Goal: Task Accomplishment & Management: Manage account settings

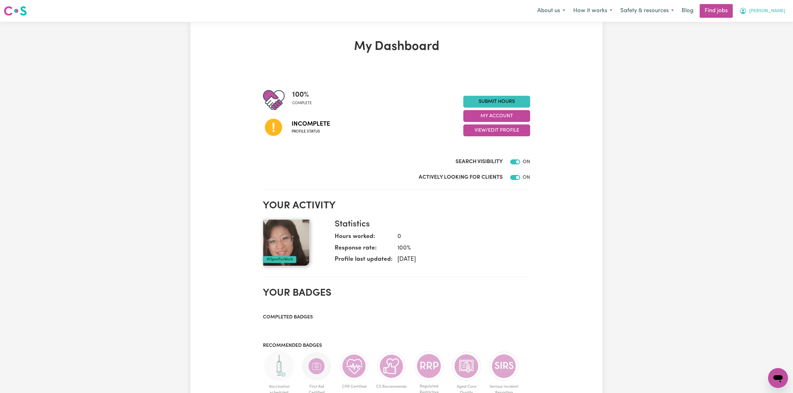
click at [776, 14] on span "[PERSON_NAME]" at bounding box center [767, 11] width 36 height 7
click at [661, 109] on div "My Dashboard 100 % complete Incomplete Profile status Submit Hours My Account V…" at bounding box center [396, 305] width 793 height 567
click at [504, 131] on button "View/Edit Profile" at bounding box center [496, 131] width 67 height 12
click at [491, 155] on link "Edit Profile" at bounding box center [493, 159] width 58 height 12
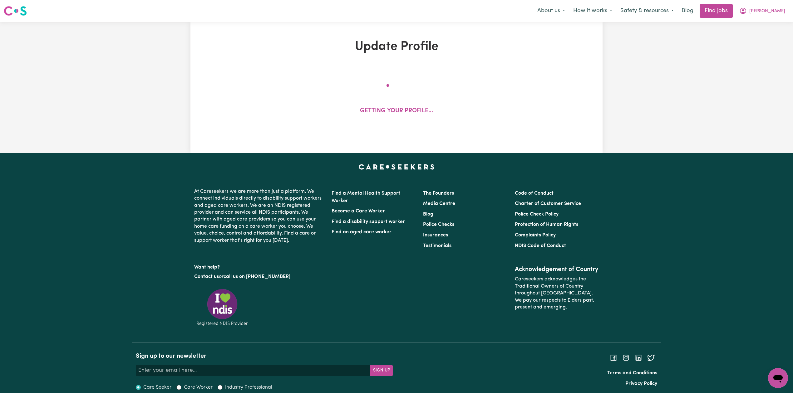
select select "[DEMOGRAPHIC_DATA]"
select select "[DEMOGRAPHIC_DATA] Citizen"
select select "Studying a healthcare related degree or qualification"
select select "55"
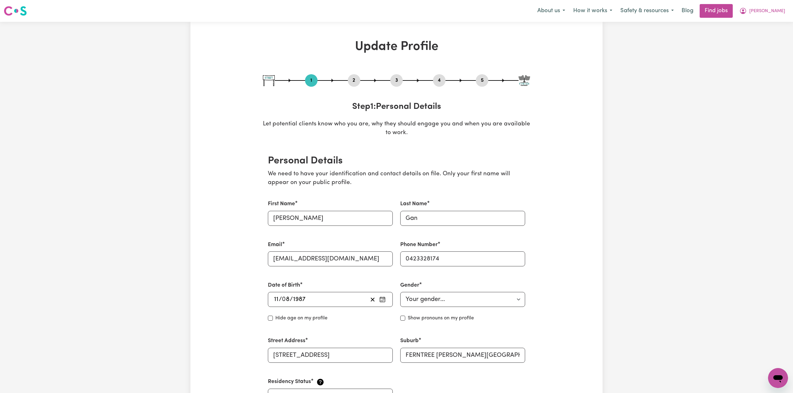
click at [356, 83] on button "2" at bounding box center [354, 80] width 12 height 8
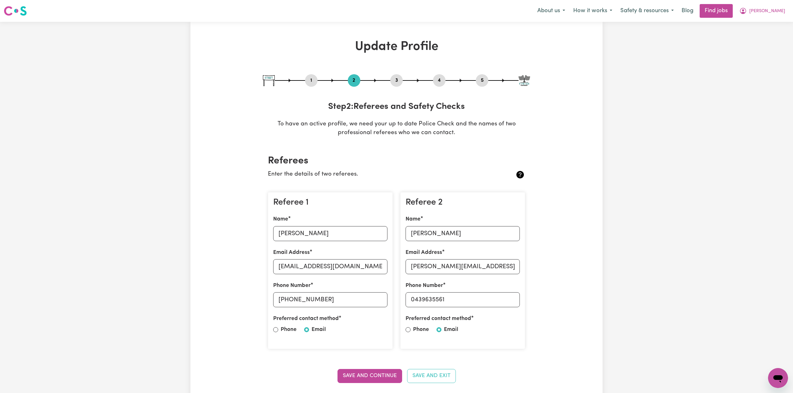
scroll to position [83, 0]
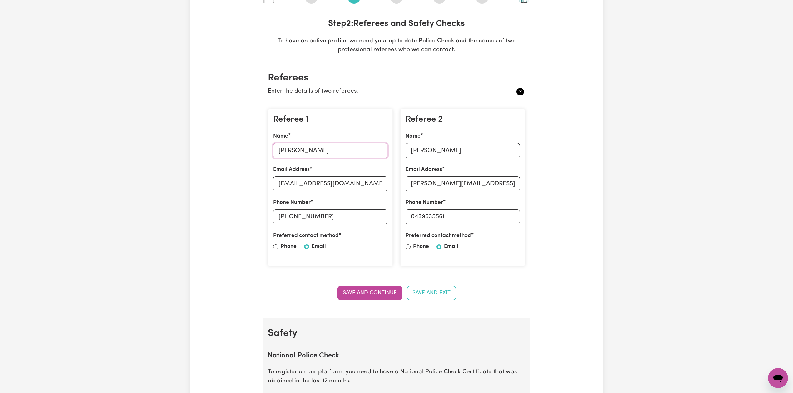
click at [306, 147] on input "[PERSON_NAME]" at bounding box center [330, 150] width 114 height 15
click at [293, 185] on input "[EMAIL_ADDRESS][DOMAIN_NAME]" at bounding box center [330, 183] width 114 height 15
drag, startPoint x: 289, startPoint y: 216, endPoint x: 352, endPoint y: 214, distance: 63.7
click at [352, 214] on input "[PHONE_NUMBER]" at bounding box center [330, 216] width 114 height 15
click at [453, 149] on input "[PERSON_NAME]" at bounding box center [463, 150] width 114 height 15
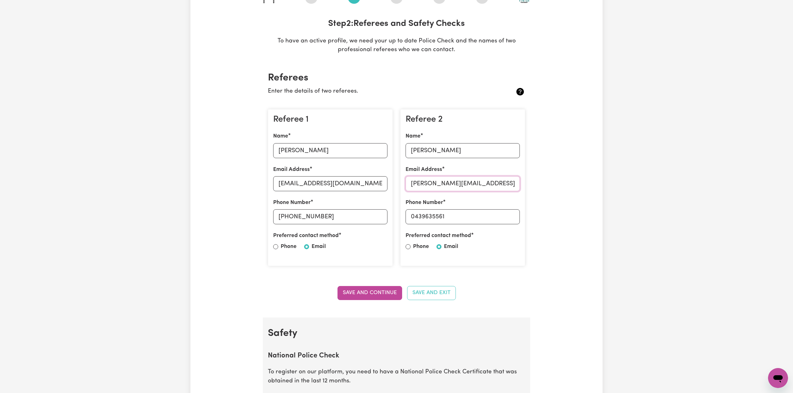
click at [460, 180] on input "[PERSON_NAME][EMAIL_ADDRESS][DOMAIN_NAME]" at bounding box center [463, 183] width 114 height 15
drag, startPoint x: 416, startPoint y: 218, endPoint x: 481, endPoint y: 220, distance: 65.3
click at [481, 220] on input "0439635561" at bounding box center [463, 216] width 114 height 15
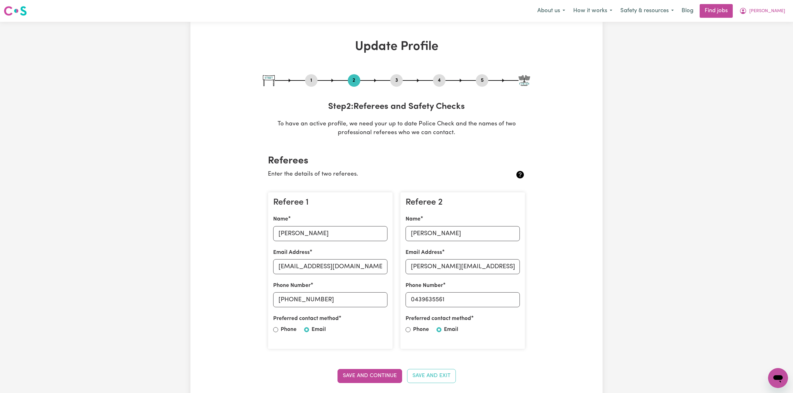
drag, startPoint x: 479, startPoint y: 81, endPoint x: 471, endPoint y: 96, distance: 17.0
click at [480, 81] on button "5" at bounding box center [482, 80] width 12 height 8
select select "I am providing services privately on my own"
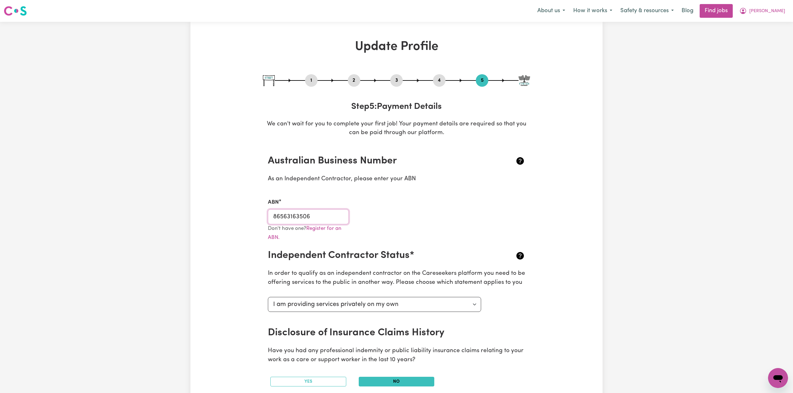
click at [295, 216] on input "86563163506" at bounding box center [308, 216] width 81 height 15
click at [441, 79] on button "4" at bounding box center [439, 80] width 12 height 8
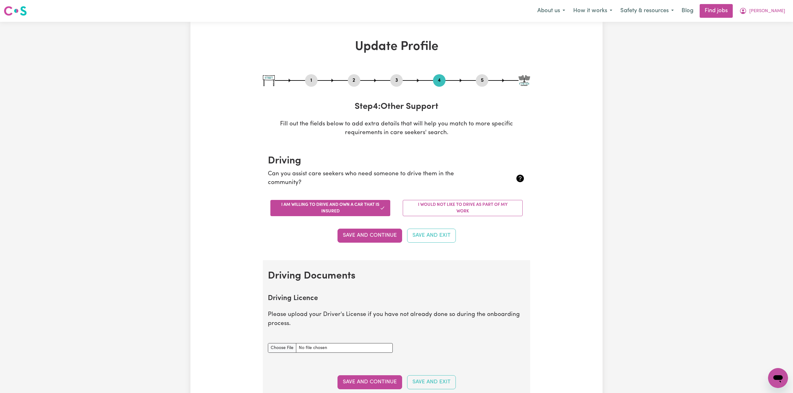
click at [308, 80] on button "1" at bounding box center [311, 80] width 12 height 8
select select "[DEMOGRAPHIC_DATA]"
select select "[DEMOGRAPHIC_DATA] Citizen"
select select "Studying a healthcare related degree or qualification"
select select "55"
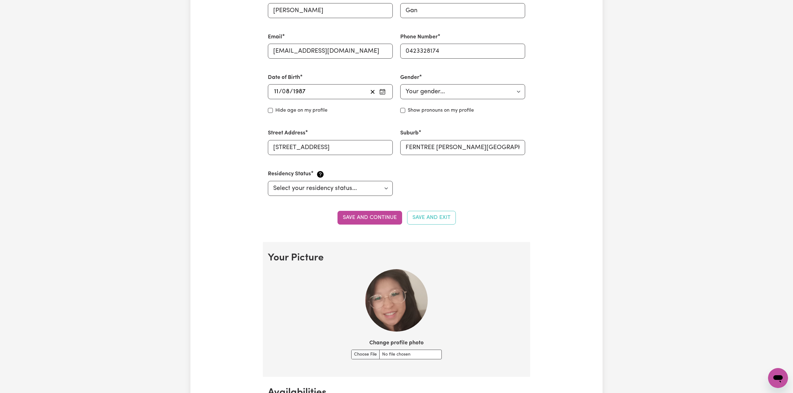
scroll to position [42, 0]
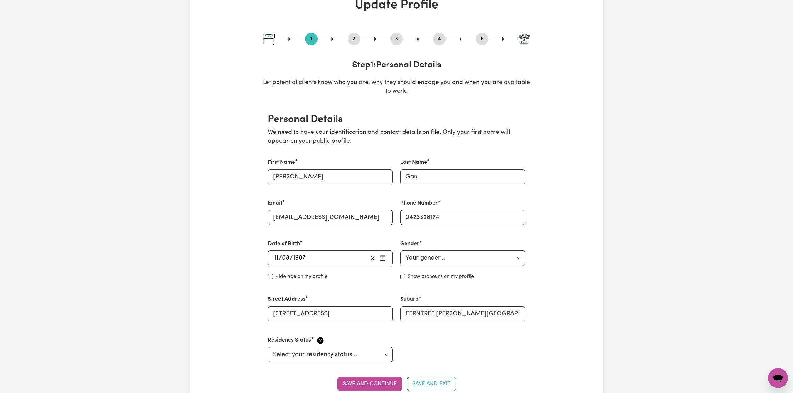
click at [439, 40] on button "4" at bounding box center [439, 39] width 12 height 8
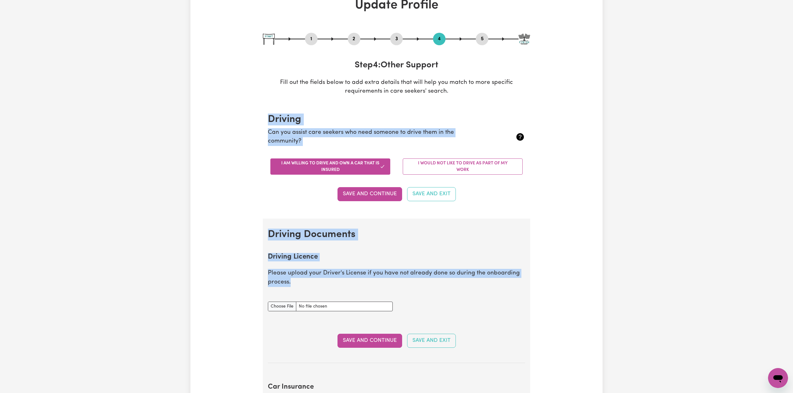
drag, startPoint x: 264, startPoint y: 111, endPoint x: 651, endPoint y: 300, distance: 430.9
click at [562, 313] on div "Update Profile 1 2 3 4 5 Step 4 : Other Support Fill out the fields below to ad…" at bounding box center [396, 357] width 412 height 719
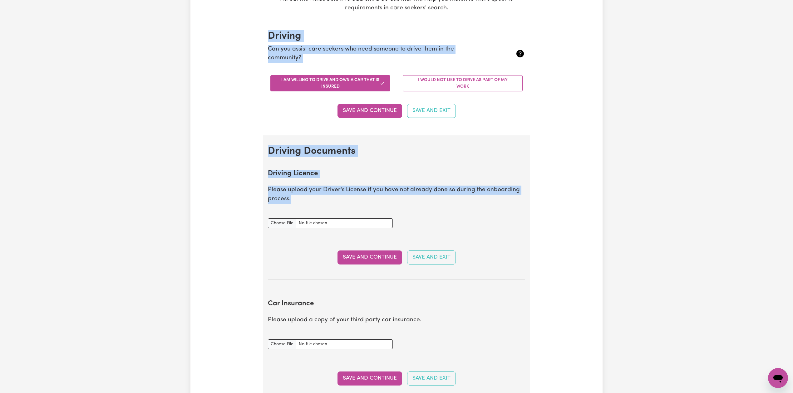
click at [642, 134] on div "Update Profile 1 2 3 4 5 Step 4 : Other Support Fill out the fields below to ad…" at bounding box center [396, 274] width 793 height 754
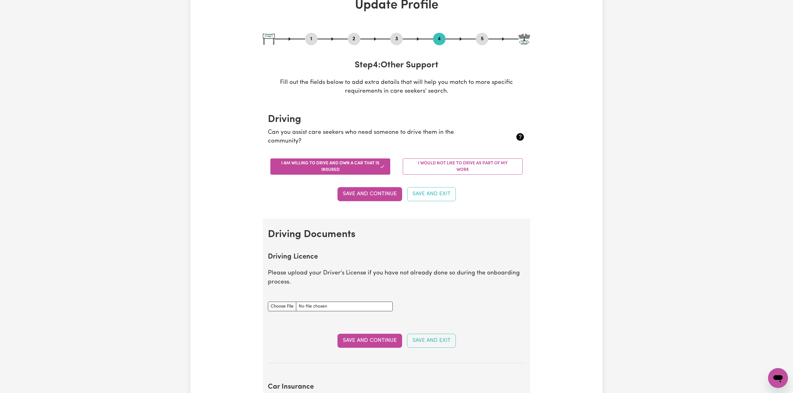
scroll to position [0, 0]
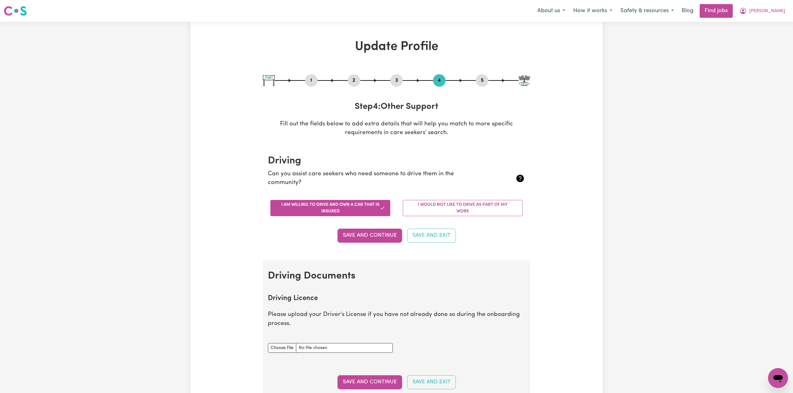
click at [769, 22] on nav "Menu About us How it works Safety & resources Blog Find jobs [PERSON_NAME]" at bounding box center [396, 11] width 793 height 22
click at [774, 12] on span "[PERSON_NAME]" at bounding box center [767, 11] width 36 height 7
click at [765, 43] on link "Logout" at bounding box center [764, 48] width 49 height 12
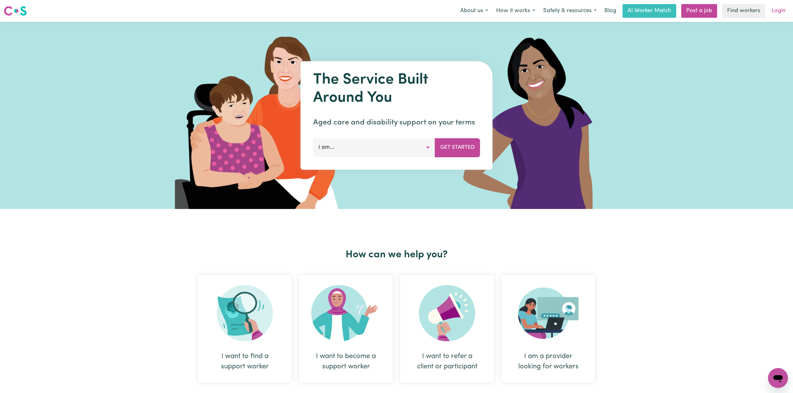
click at [774, 4] on nav "Menu About us How it works Safety & resources Blog AI Worker Match Post a job F…" at bounding box center [396, 11] width 793 height 22
click at [775, 11] on link "Login" at bounding box center [779, 11] width 22 height 14
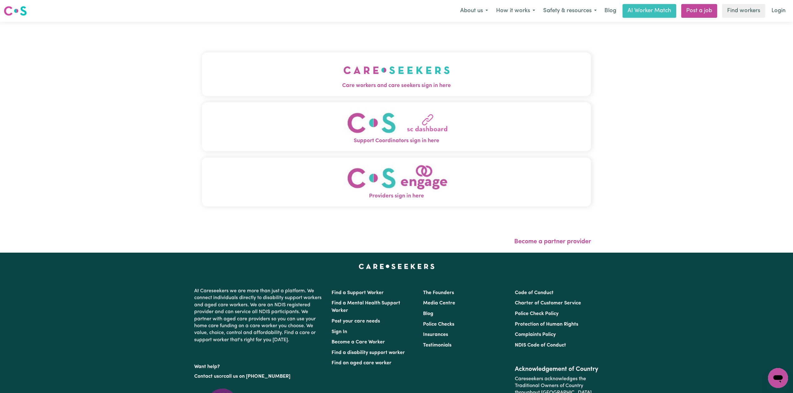
click at [326, 55] on button "Care workers and care seekers sign in here" at bounding box center [396, 74] width 389 height 44
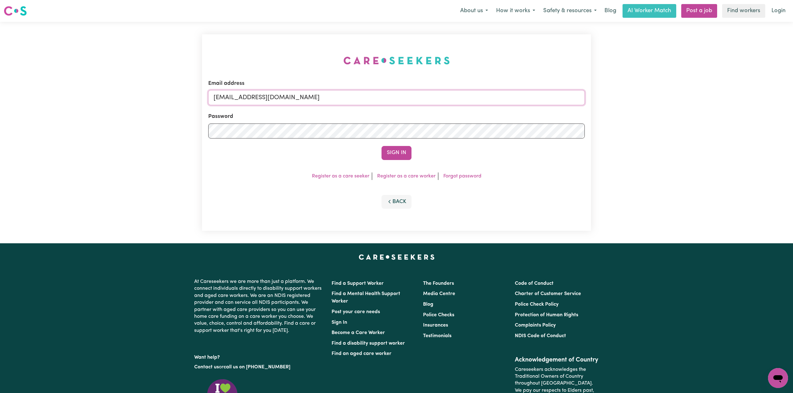
drag, startPoint x: 273, startPoint y: 101, endPoint x: 269, endPoint y: 111, distance: 10.9
click at [273, 101] on input "[EMAIL_ADDRESS][DOMAIN_NAME]" at bounding box center [396, 97] width 377 height 15
drag, startPoint x: 245, startPoint y: 94, endPoint x: 404, endPoint y: 116, distance: 160.2
click at [405, 111] on form "Email address Superuser~[EMAIL_ADDRESS][DOMAIN_NAME] Password Sign In" at bounding box center [396, 120] width 377 height 81
type input "Superuser~[EMAIL_ADDRESS][DOMAIN_NAME]"
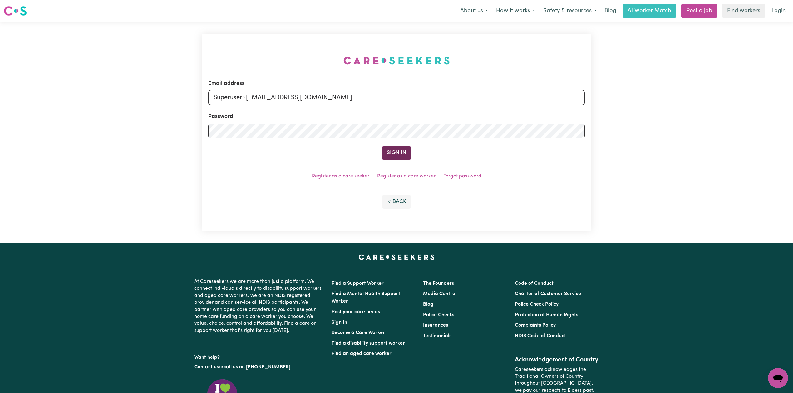
click at [392, 148] on button "Sign In" at bounding box center [397, 153] width 30 height 14
